Goal: Task Accomplishment & Management: Use online tool/utility

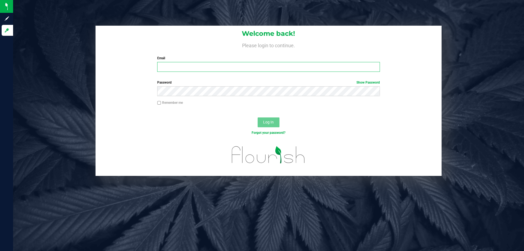
click at [279, 65] on input "Email" at bounding box center [268, 67] width 223 height 10
type input "[EMAIL_ADDRESS][DOMAIN_NAME]"
click at [258, 117] on button "Log In" at bounding box center [269, 122] width 22 height 10
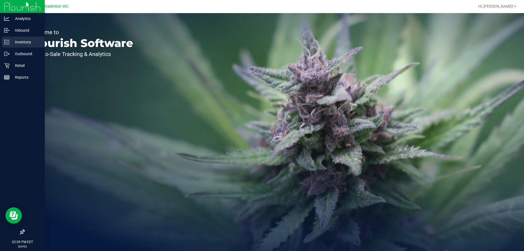
click at [17, 39] on p "Inventory" at bounding box center [26, 42] width 33 height 7
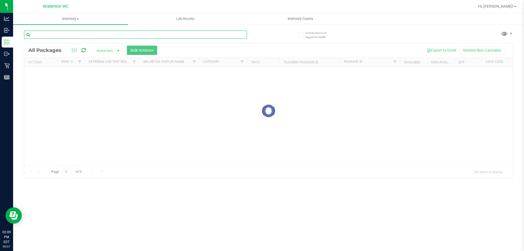
click at [123, 36] on input "text" at bounding box center [135, 35] width 223 height 8
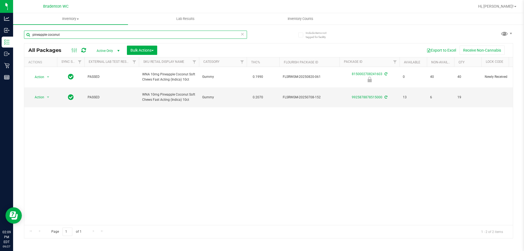
type input "pineapple coconut"
click at [244, 34] on icon at bounding box center [243, 34] width 4 height 7
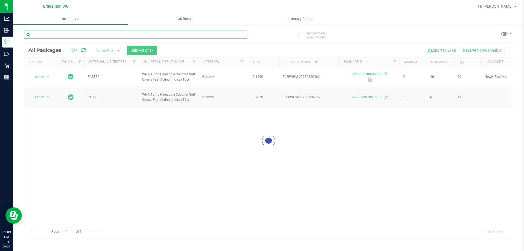
click at [85, 35] on input "text" at bounding box center [135, 35] width 223 height 8
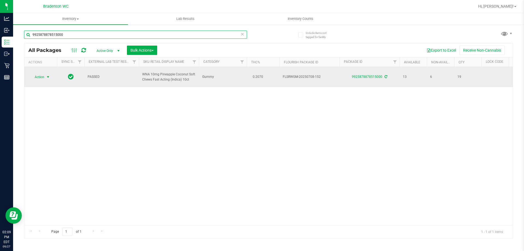
type input "9925878878515000"
click at [44, 78] on span "Action" at bounding box center [37, 77] width 15 height 8
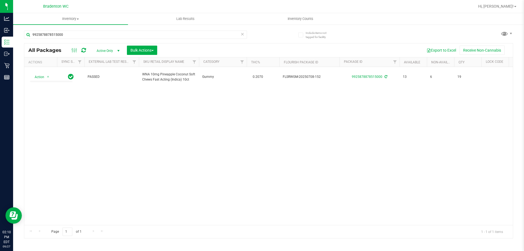
click at [127, 132] on div "Action Action Adjust qty Create package Edit attributes Global inventory Locate…" at bounding box center [268, 146] width 489 height 158
